Goal: Navigation & Orientation: Find specific page/section

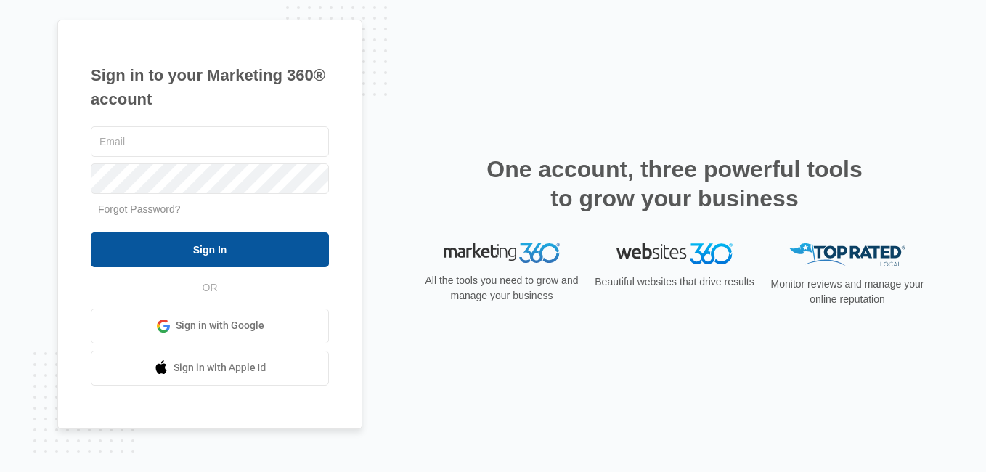
type input "[EMAIL_ADDRESS][DOMAIN_NAME]"
click at [218, 250] on input "Sign In" at bounding box center [210, 249] width 238 height 35
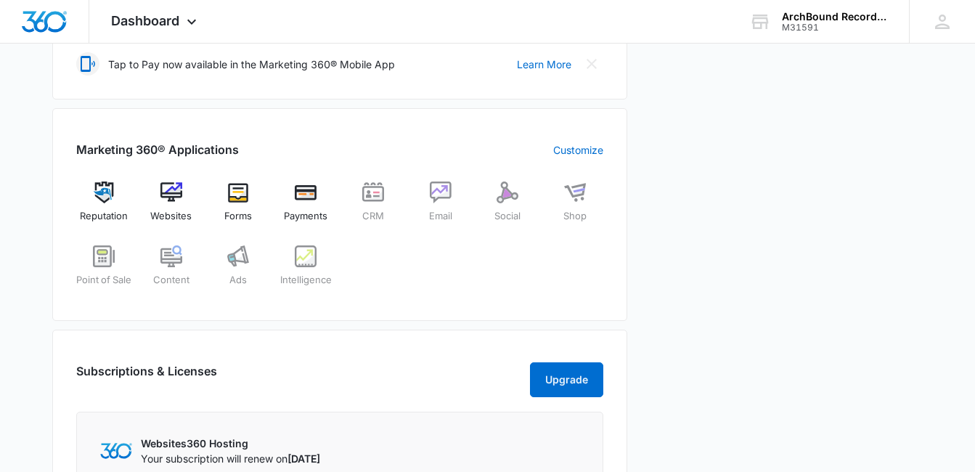
scroll to position [502, 0]
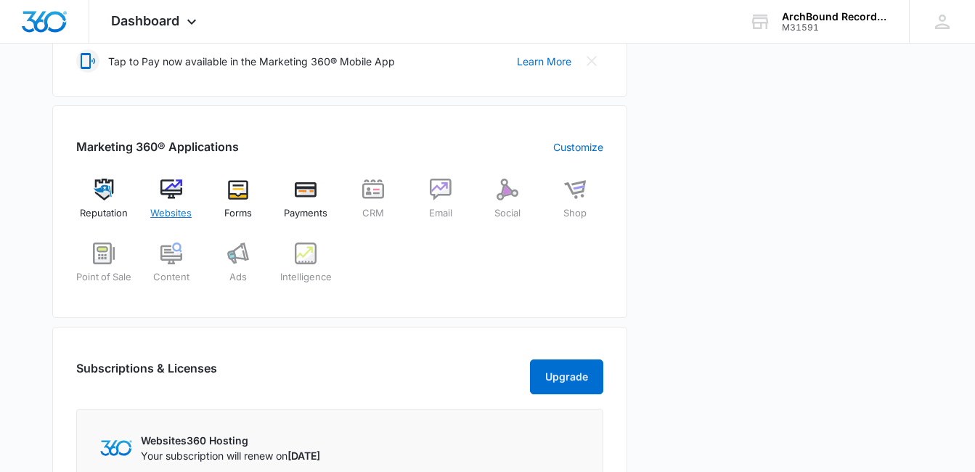
click at [180, 203] on div "Websites" at bounding box center [171, 205] width 56 height 52
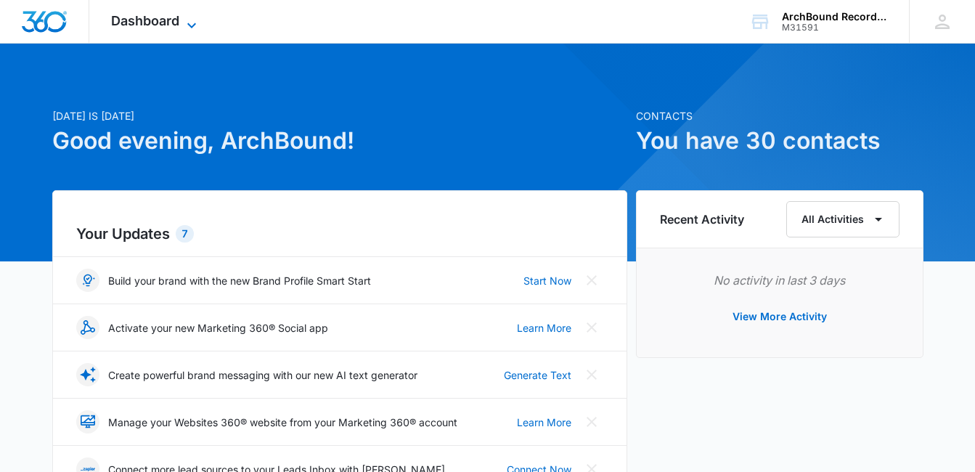
click at [188, 21] on icon at bounding box center [191, 25] width 17 height 17
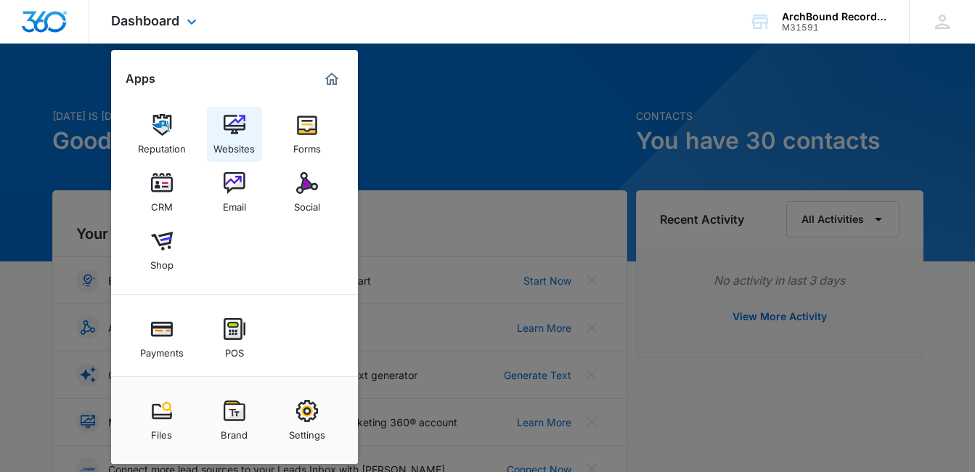
click at [234, 133] on img at bounding box center [235, 125] width 22 height 22
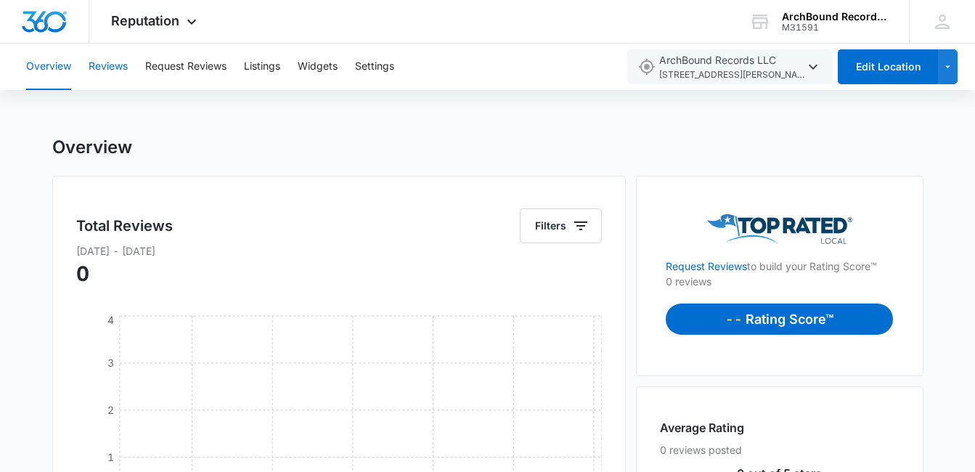
click at [107, 69] on button "Reviews" at bounding box center [108, 67] width 39 height 46
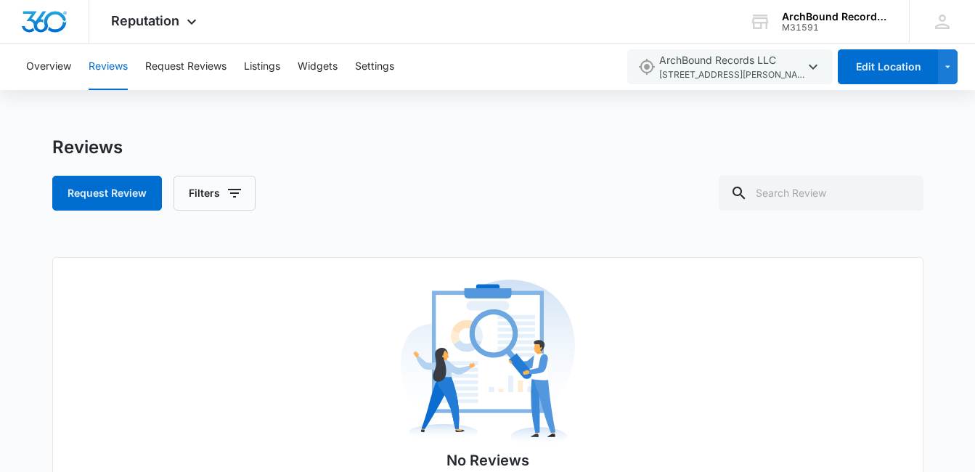
scroll to position [96, 0]
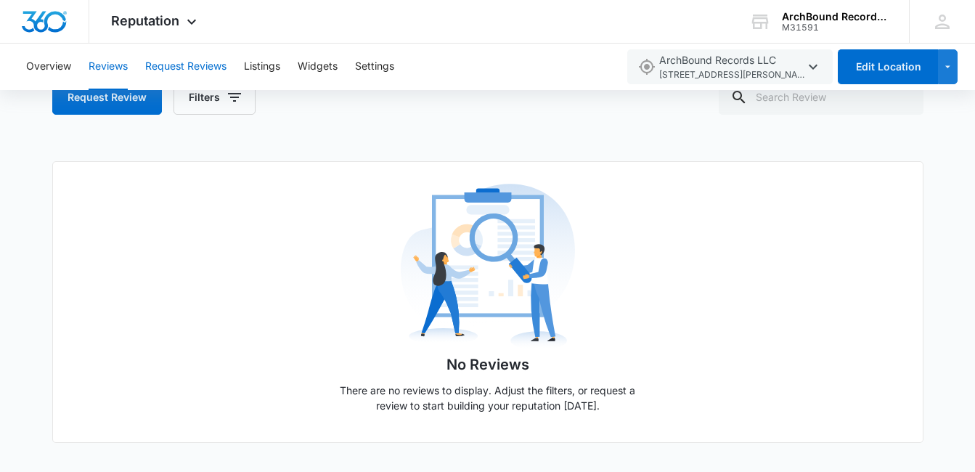
click at [177, 65] on button "Request Reviews" at bounding box center [185, 67] width 81 height 46
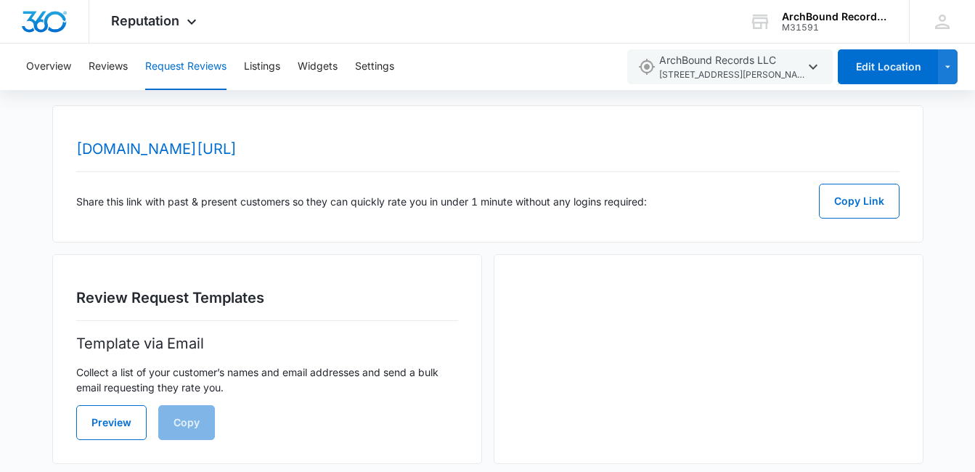
scroll to position [41, 0]
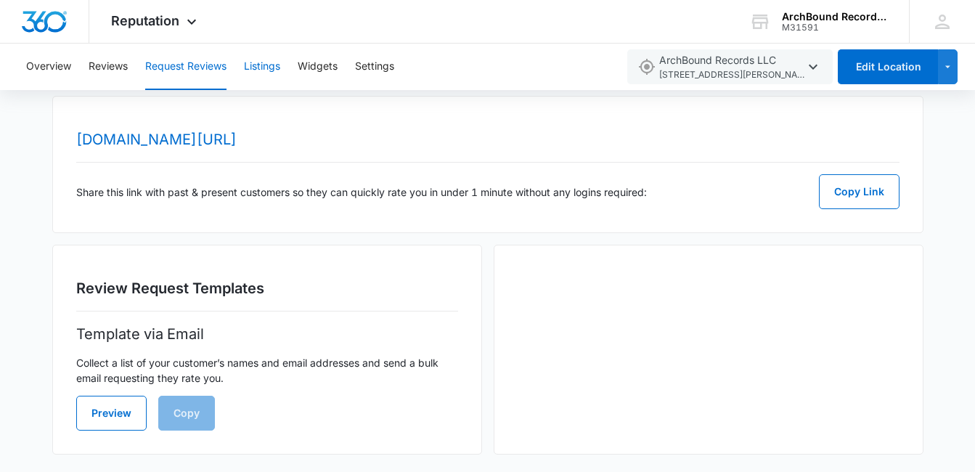
click at [258, 67] on button "Listings" at bounding box center [262, 67] width 36 height 46
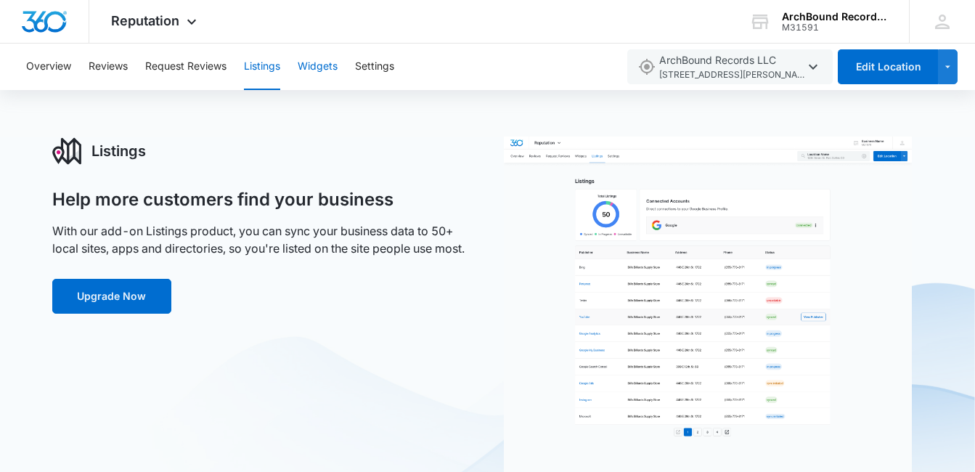
click at [321, 65] on button "Widgets" at bounding box center [318, 67] width 40 height 46
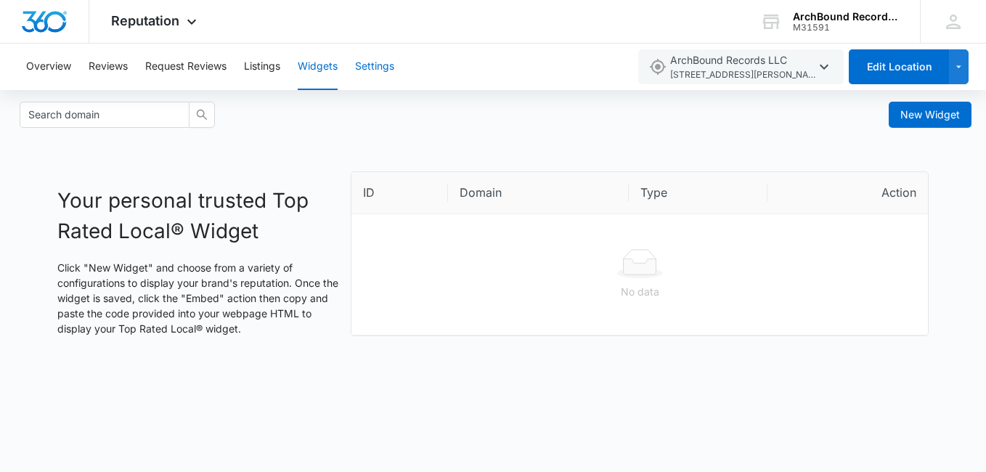
click at [376, 65] on button "Settings" at bounding box center [374, 67] width 39 height 46
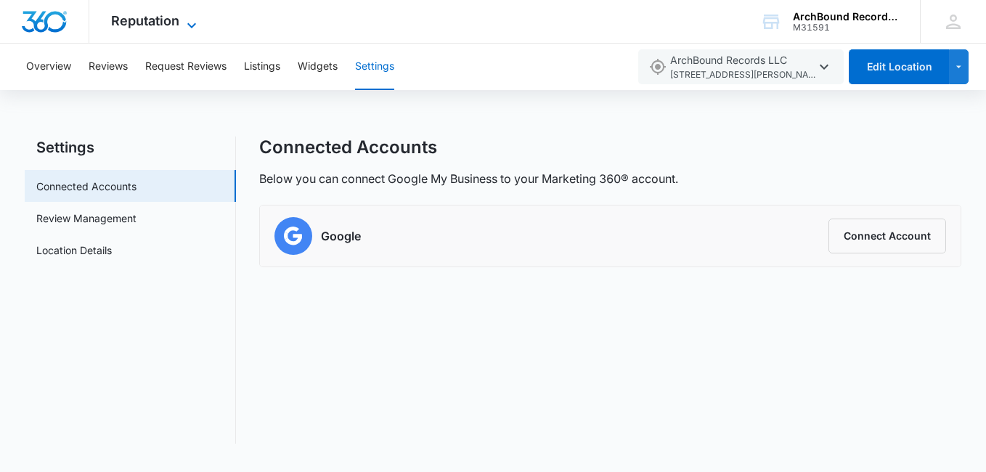
click at [192, 25] on icon at bounding box center [191, 25] width 17 height 17
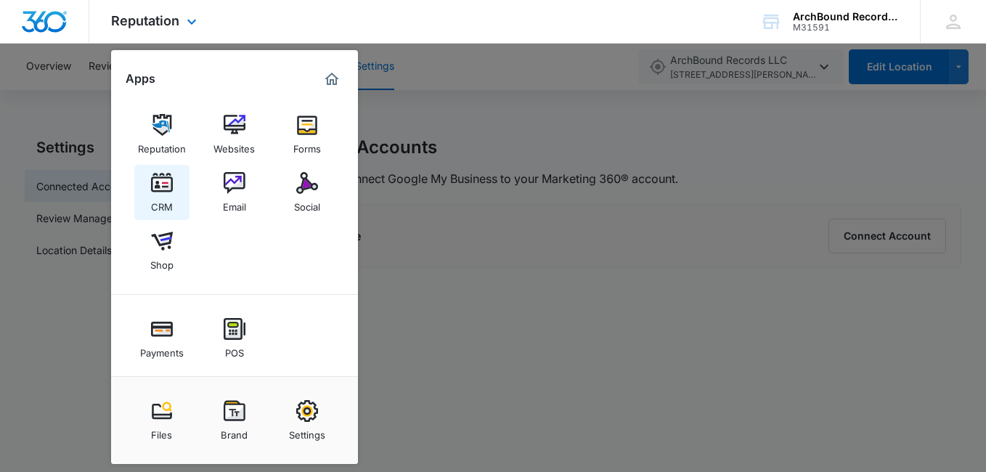
click at [155, 192] on img at bounding box center [162, 183] width 22 height 22
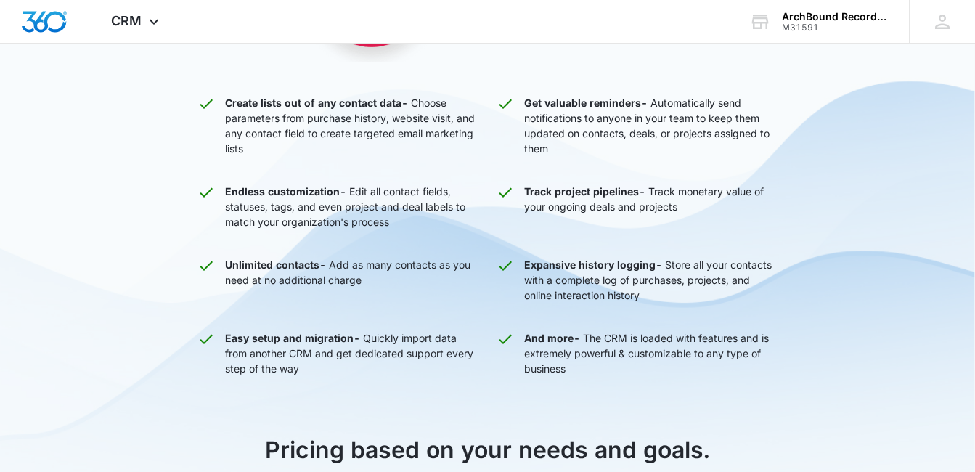
scroll to position [60, 0]
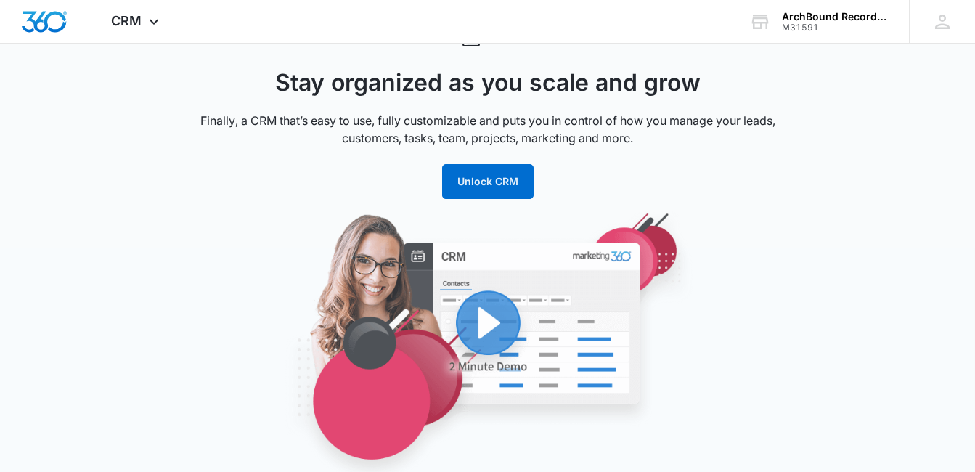
click at [479, 332] on img "button" at bounding box center [488, 341] width 552 height 265
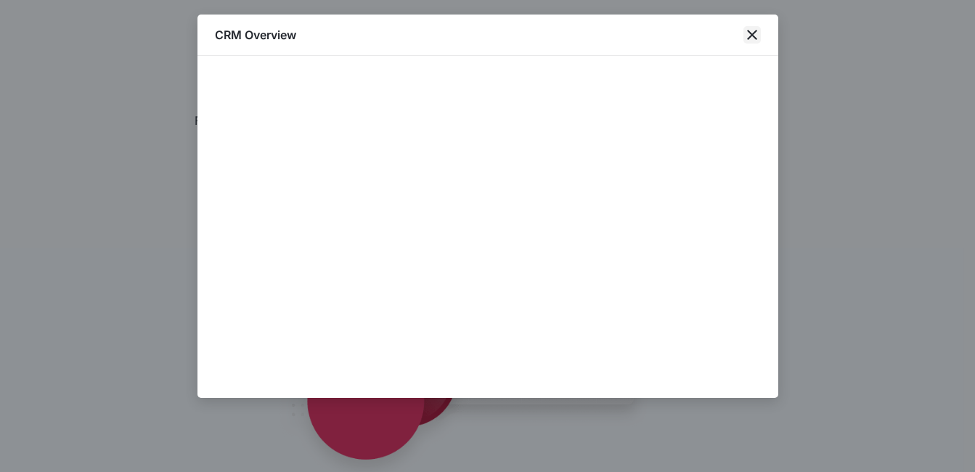
click at [751, 42] on icon "close" at bounding box center [751, 34] width 17 height 17
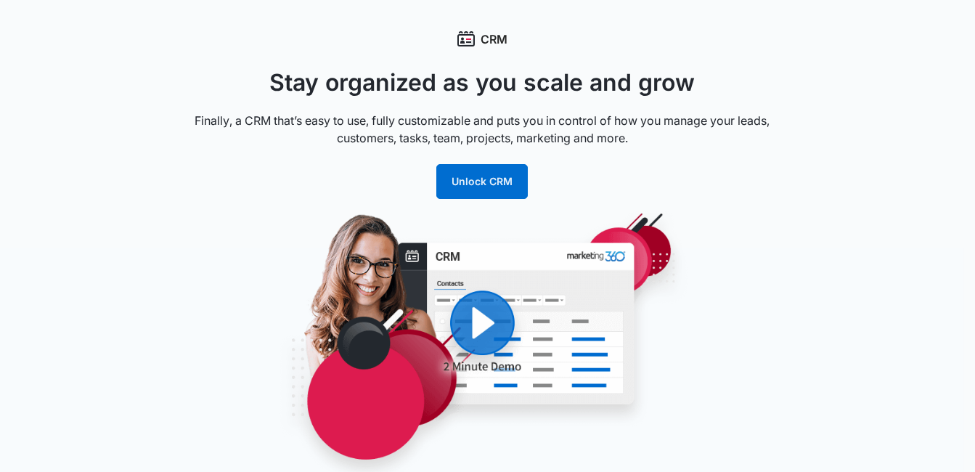
scroll to position [62, 0]
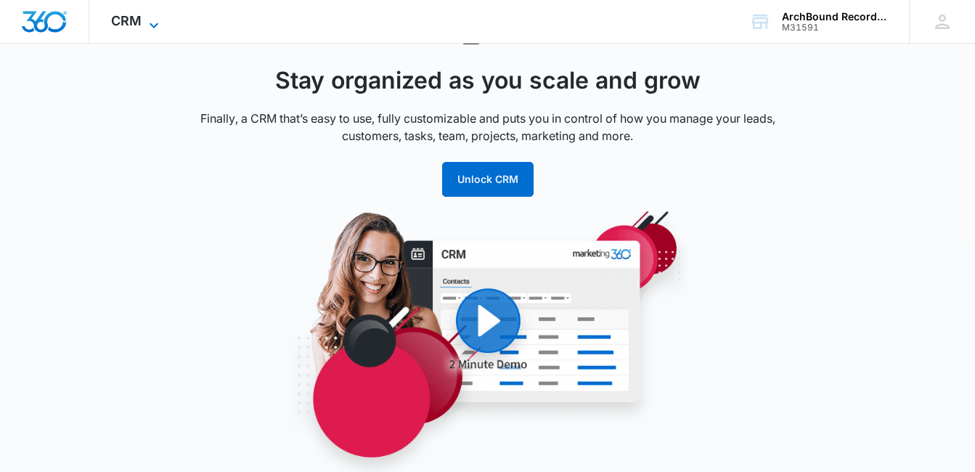
click at [155, 25] on icon at bounding box center [153, 24] width 9 height 5
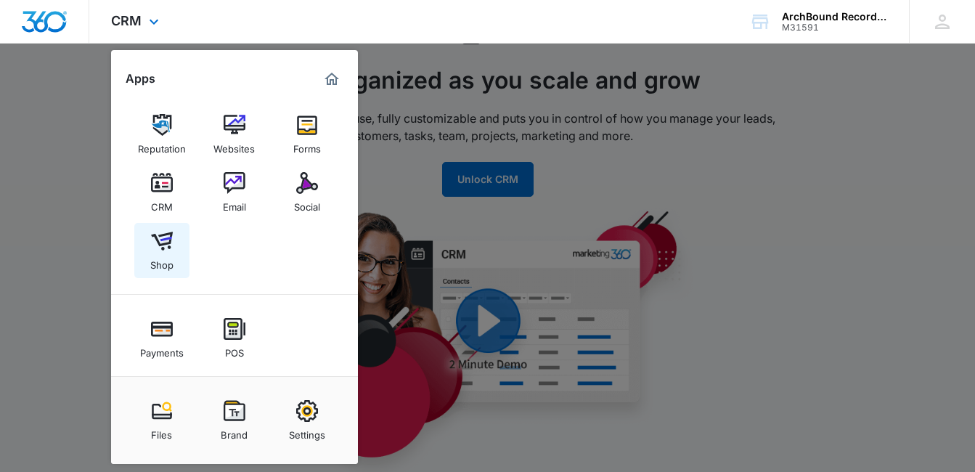
click at [157, 237] on img at bounding box center [162, 241] width 22 height 22
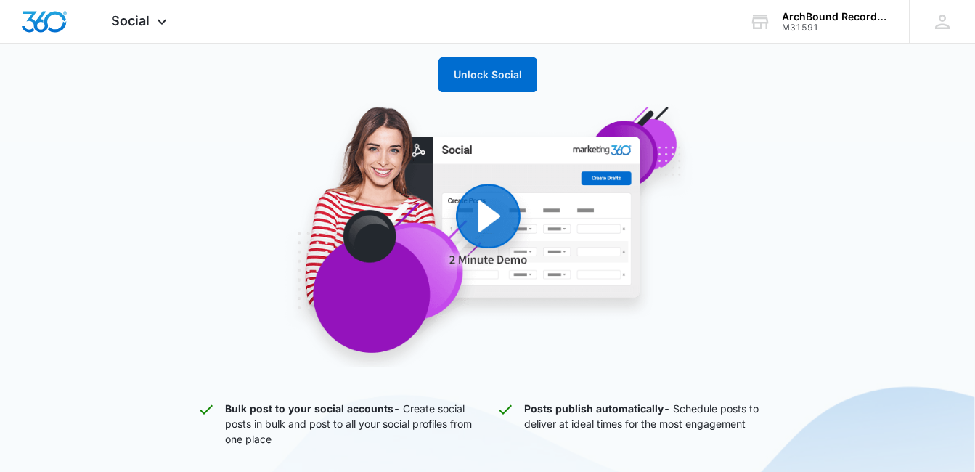
scroll to position [174, 0]
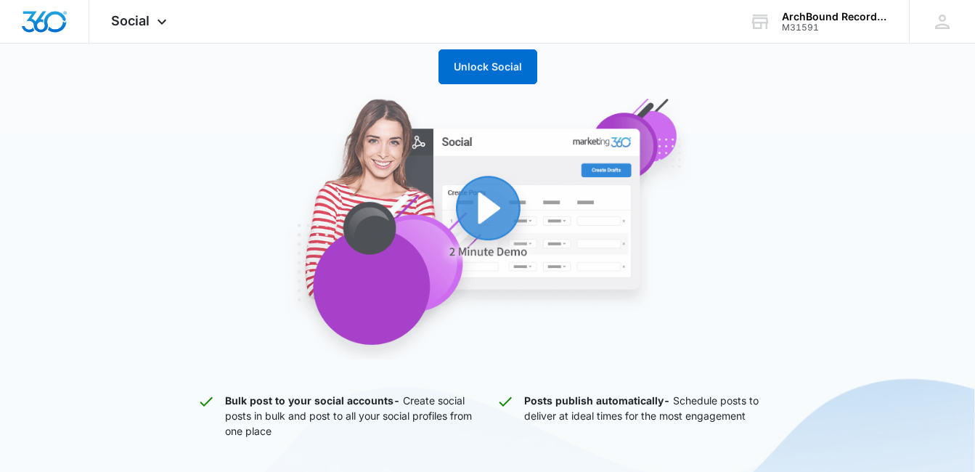
click at [490, 210] on img "button" at bounding box center [488, 226] width 552 height 265
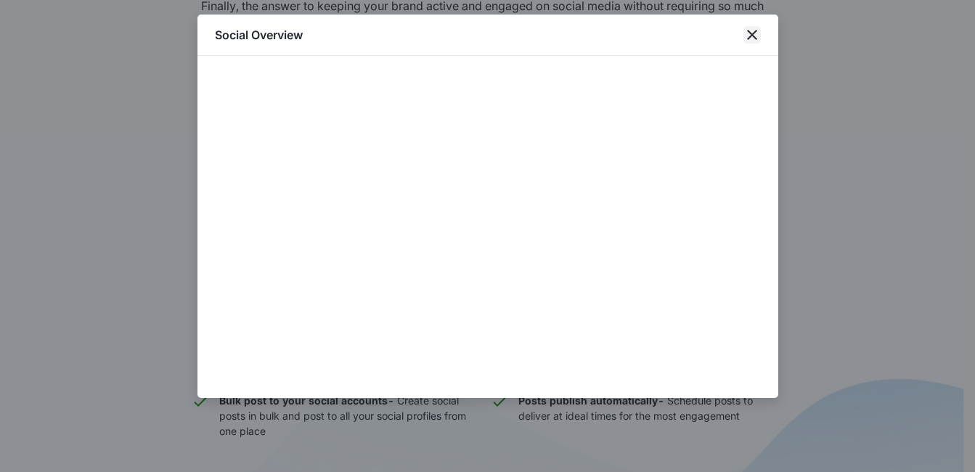
click at [752, 36] on icon "close" at bounding box center [752, 35] width 10 height 10
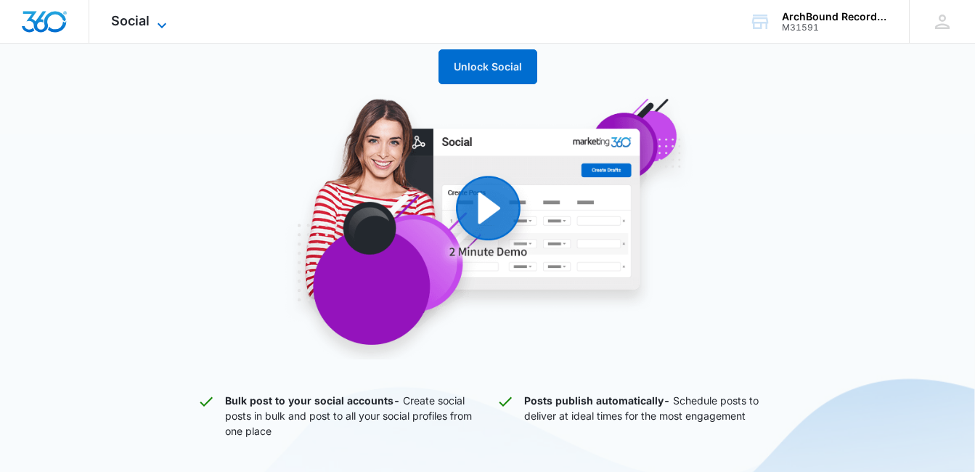
click at [160, 28] on icon at bounding box center [161, 25] width 17 height 17
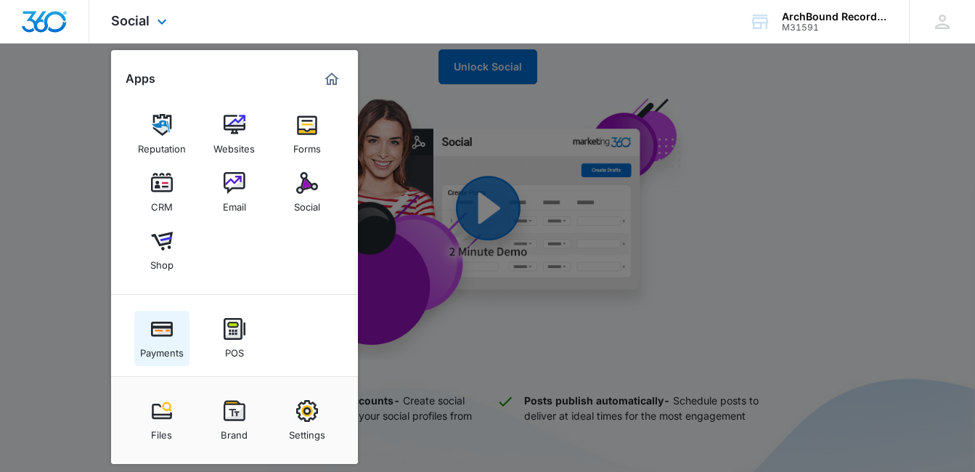
click at [162, 317] on link "Payments" at bounding box center [161, 338] width 55 height 55
